Goal: Task Accomplishment & Management: Use online tool/utility

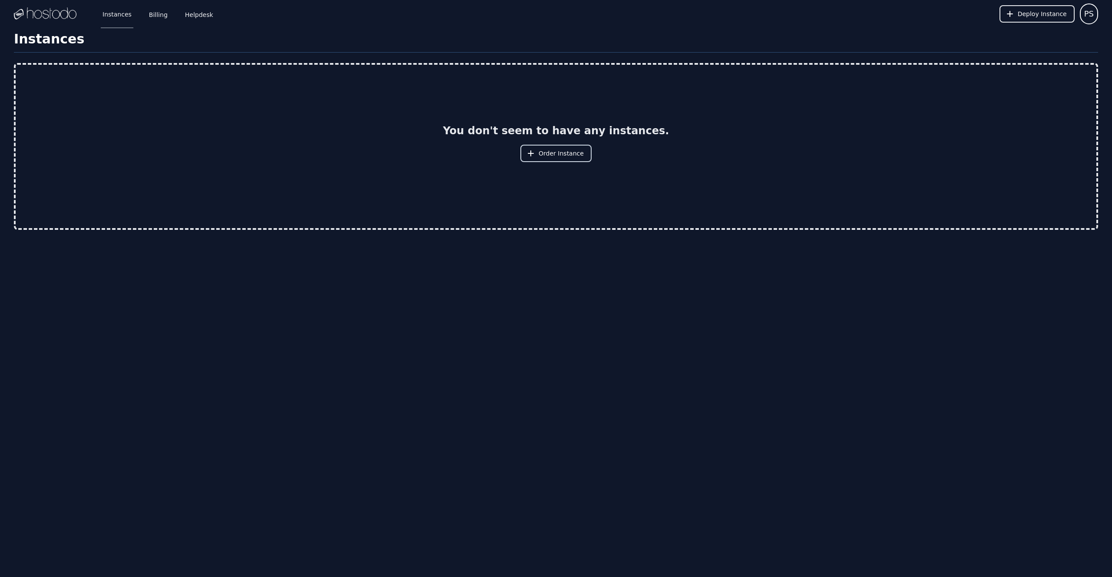
click at [549, 150] on span "Order Instance" at bounding box center [561, 153] width 45 height 9
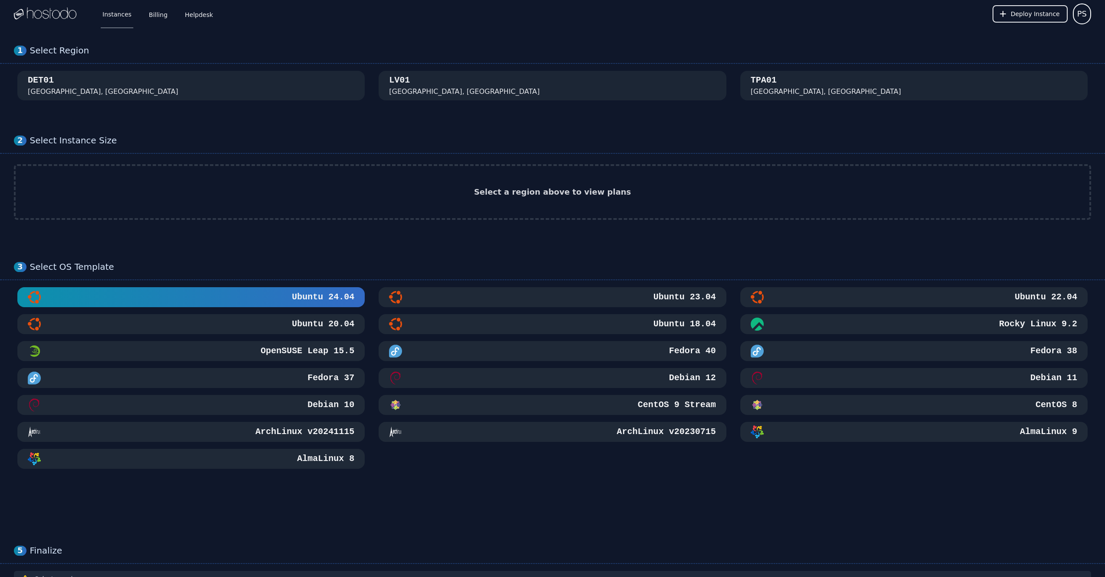
click at [221, 68] on div "1 Select Region [GEOGRAPHIC_DATA]" at bounding box center [552, 73] width 1105 height 90
click at [221, 76] on div "DET01 [GEOGRAPHIC_DATA], [GEOGRAPHIC_DATA]" at bounding box center [191, 85] width 327 height 23
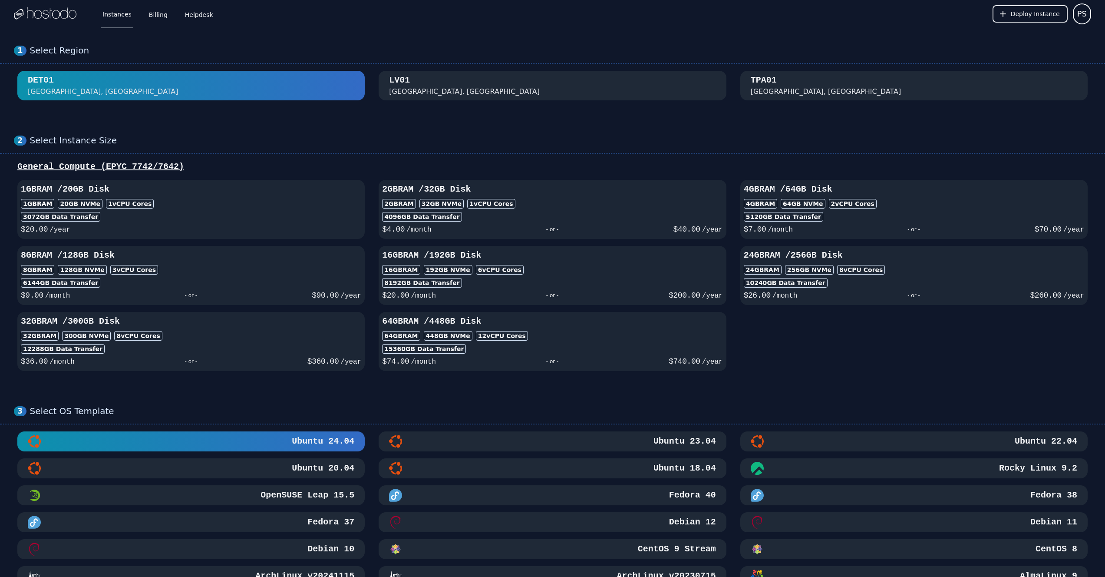
click at [421, 90] on div "[GEOGRAPHIC_DATA], [GEOGRAPHIC_DATA]" at bounding box center [464, 91] width 151 height 10
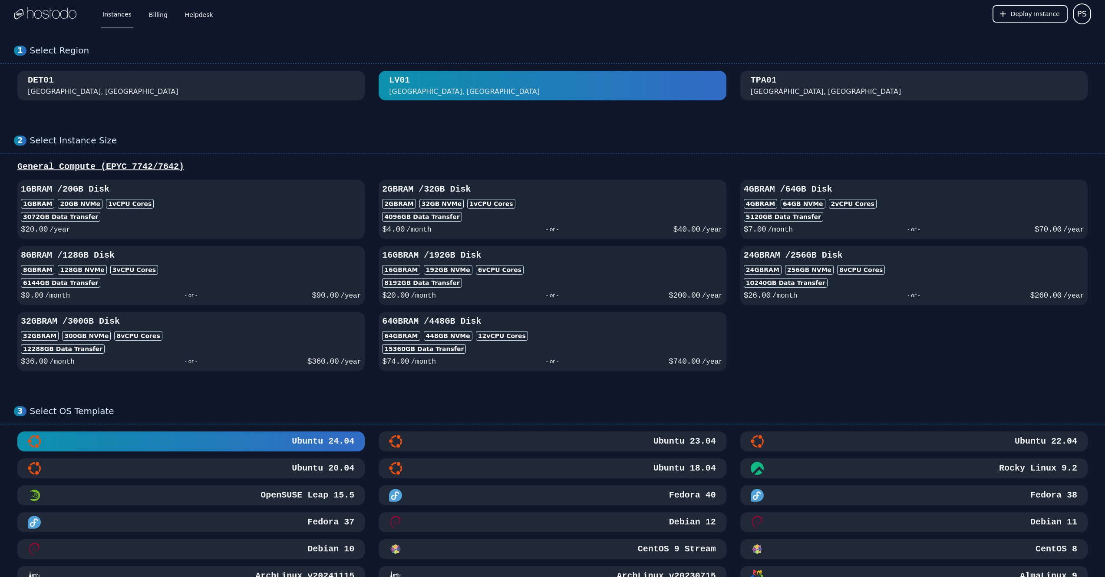
click at [809, 97] on button "TPA01 [GEOGRAPHIC_DATA], [GEOGRAPHIC_DATA]" at bounding box center [914, 86] width 347 height 30
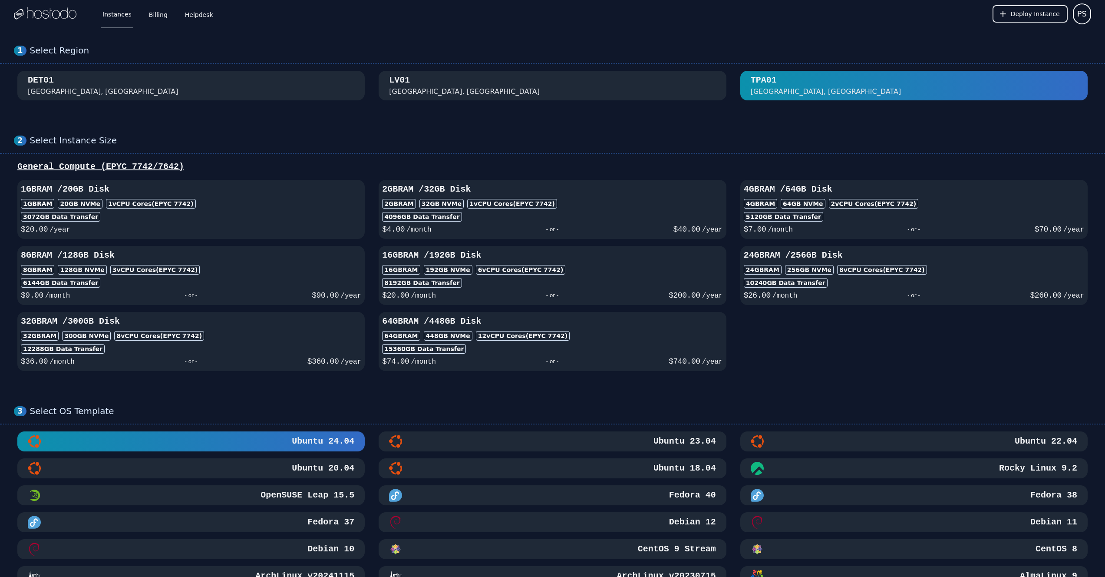
click at [256, 87] on div "DET01 Detroit, MI" at bounding box center [191, 85] width 327 height 23
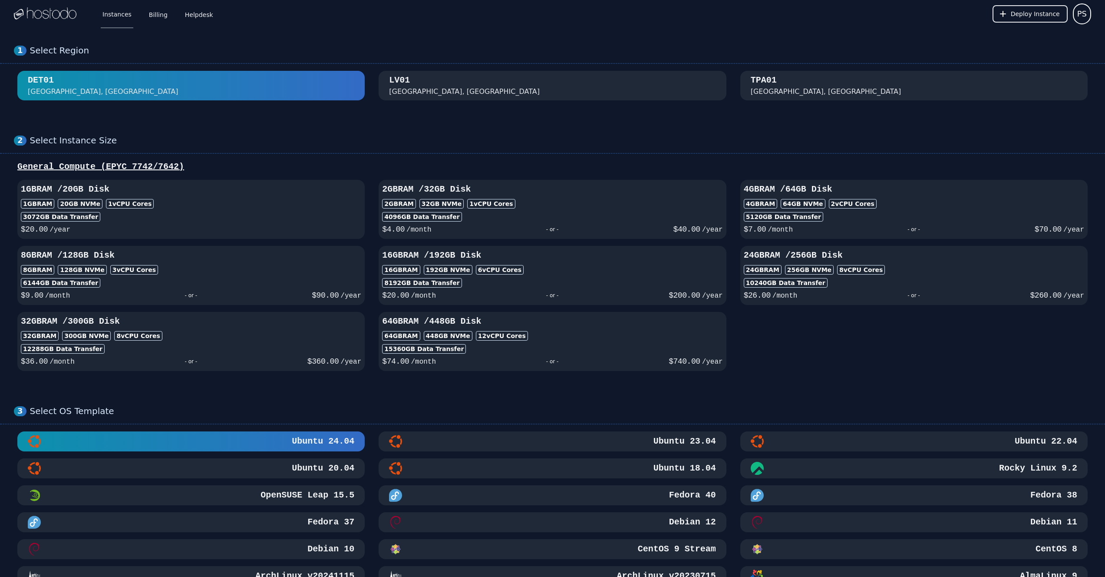
click at [579, 50] on div "Select Region" at bounding box center [561, 50] width 1062 height 11
